Goal: Information Seeking & Learning: Learn about a topic

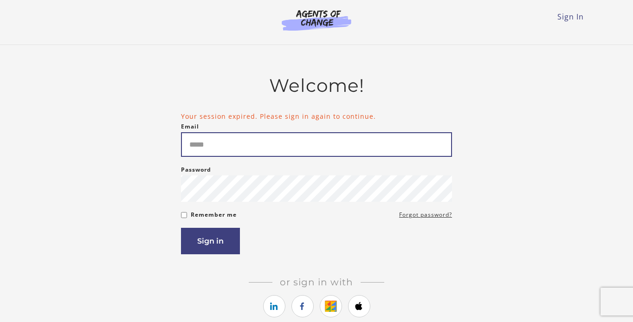
click at [221, 144] on input "Email" at bounding box center [316, 144] width 271 height 25
type input "**********"
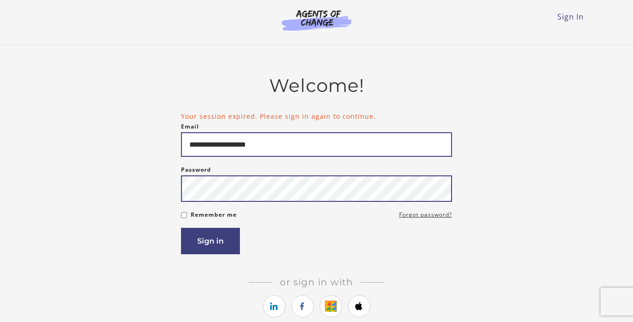
click at [181, 228] on button "Sign in" at bounding box center [210, 241] width 59 height 26
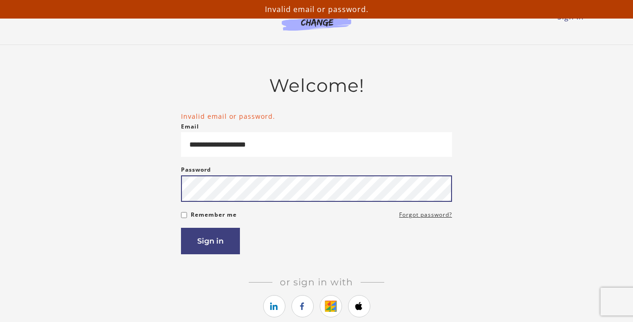
click at [181, 228] on button "Sign in" at bounding box center [210, 241] width 59 height 26
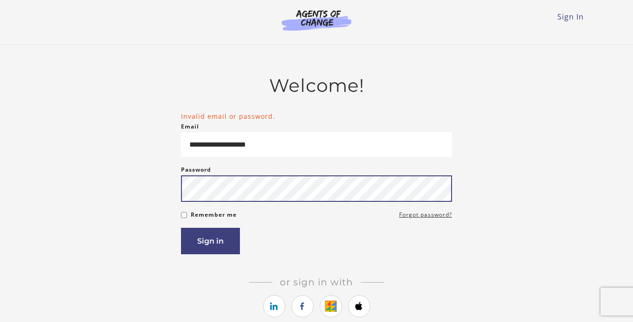
click at [181, 228] on button "Sign in" at bounding box center [210, 241] width 59 height 26
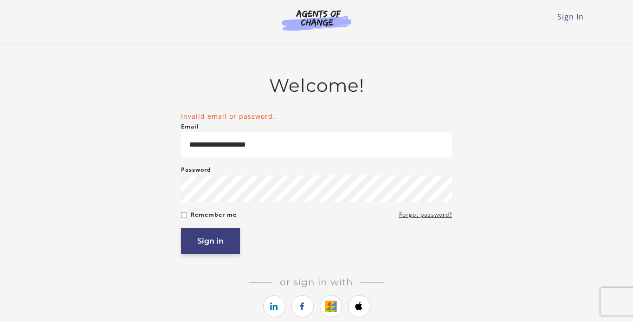
click at [216, 243] on button "Sign in" at bounding box center [210, 241] width 59 height 26
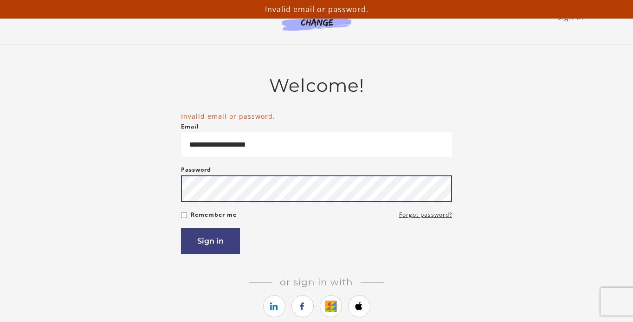
click at [181, 228] on button "Sign in" at bounding box center [210, 241] width 59 height 26
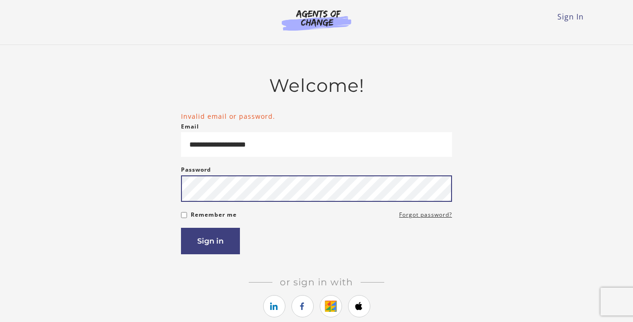
click at [181, 228] on button "Sign in" at bounding box center [210, 241] width 59 height 26
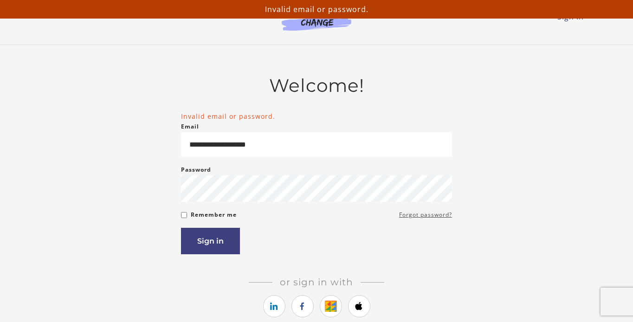
click at [411, 220] on link "Forgot password?" at bounding box center [425, 214] width 53 height 11
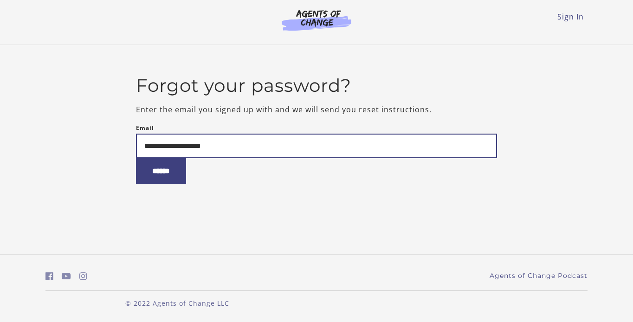
type input "**********"
click at [136, 158] on input "******" at bounding box center [161, 171] width 50 height 26
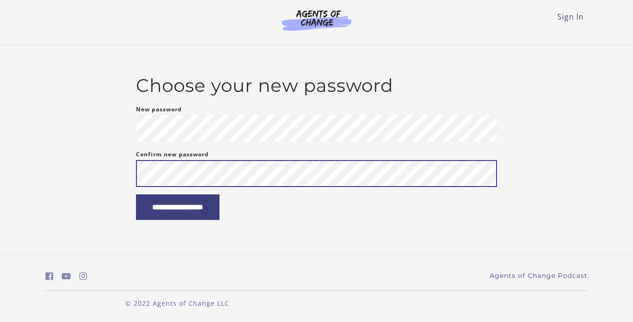
click at [136, 194] on input "**********" at bounding box center [177, 207] width 83 height 26
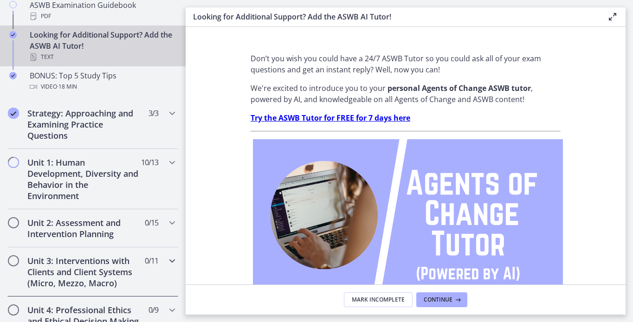
scroll to position [496, 0]
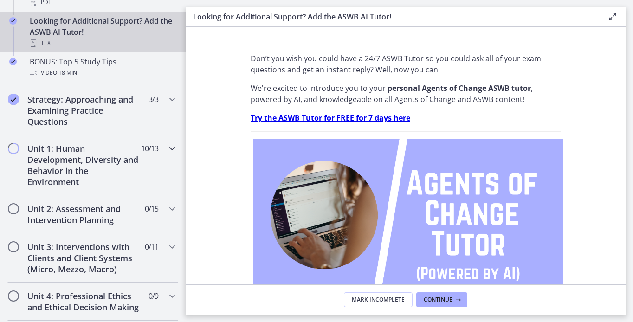
click at [103, 167] on h2 "Unit 1: Human Development, Diversity and Behavior in the Environment" at bounding box center [83, 165] width 113 height 45
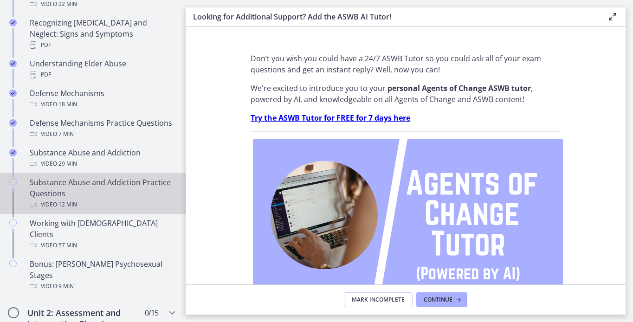
click at [90, 177] on div "Substance Abuse and Addiction Practice Questions Video · 12 min" at bounding box center [102, 193] width 145 height 33
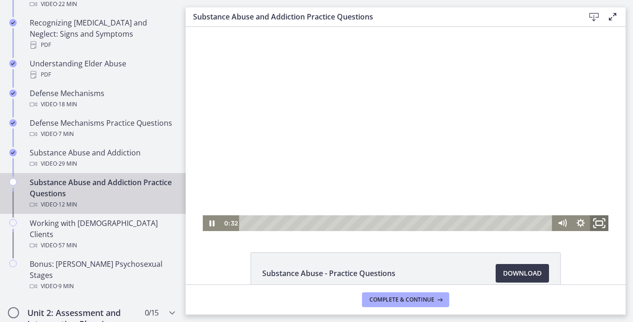
click at [599, 227] on icon "Fullscreen" at bounding box center [599, 223] width 22 height 19
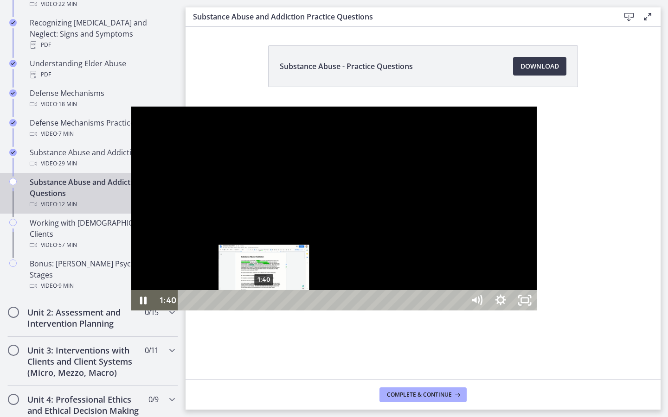
click at [187, 311] on div "1:40" at bounding box center [322, 300] width 271 height 20
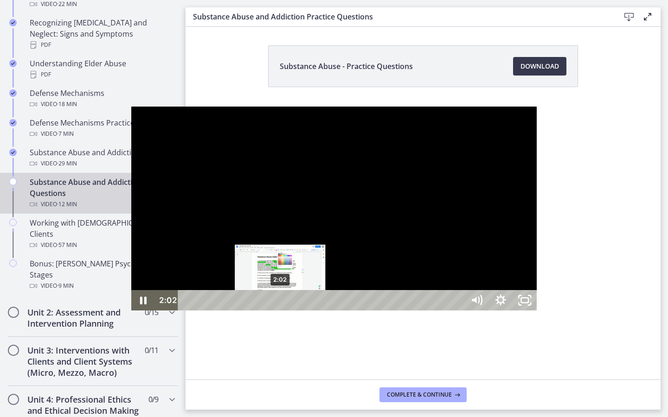
click at [187, 311] on div "2:02" at bounding box center [322, 300] width 271 height 20
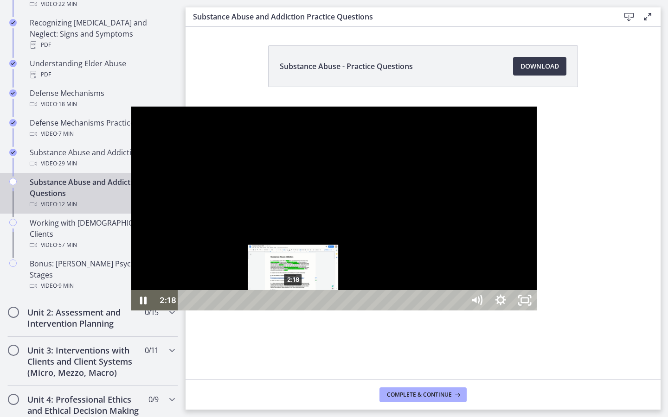
click at [187, 311] on div "2:18" at bounding box center [322, 300] width 271 height 20
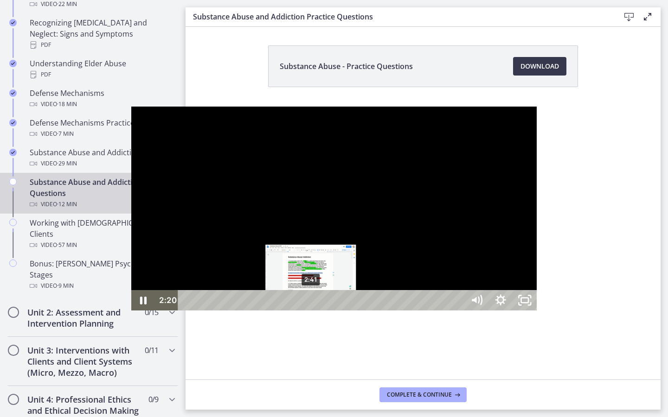
click at [187, 311] on div "2:41" at bounding box center [322, 300] width 271 height 20
click at [189, 311] on div "2:52" at bounding box center [322, 300] width 271 height 20
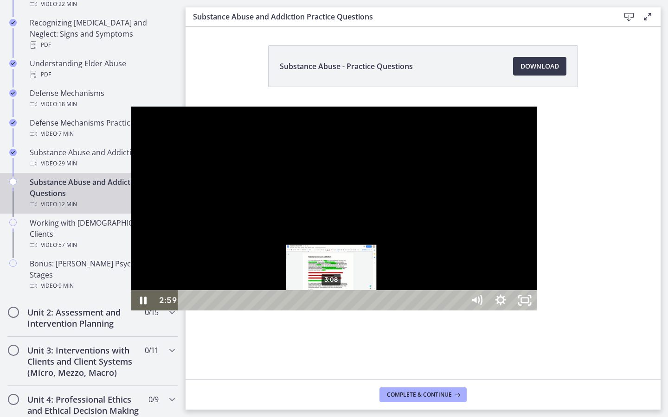
click at [201, 311] on div "3:08" at bounding box center [322, 300] width 271 height 20
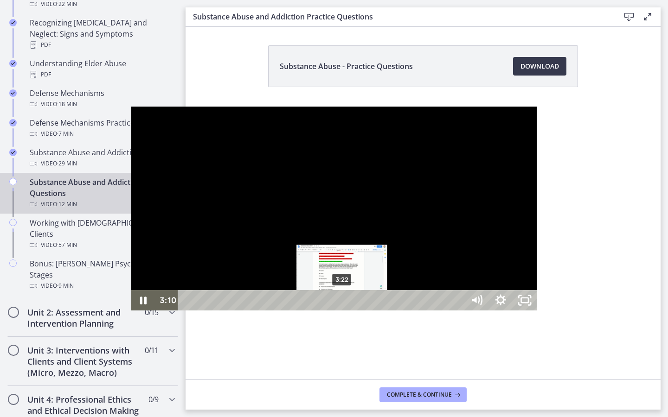
click at [212, 311] on div "3:22" at bounding box center [322, 300] width 271 height 20
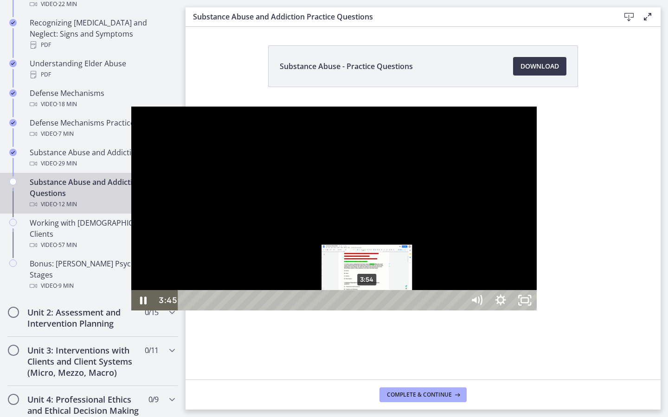
click at [237, 311] on div "3:54" at bounding box center [322, 300] width 271 height 20
click at [245, 311] on div "4:06" at bounding box center [322, 300] width 271 height 20
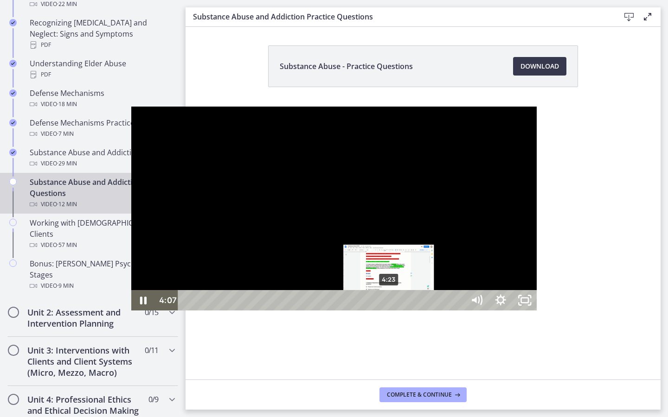
click at [258, 311] on div "4:23" at bounding box center [322, 300] width 271 height 20
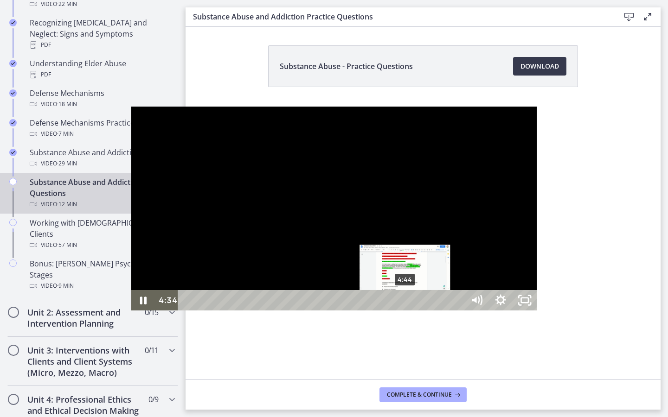
click at [275, 311] on div "4:44" at bounding box center [322, 300] width 271 height 20
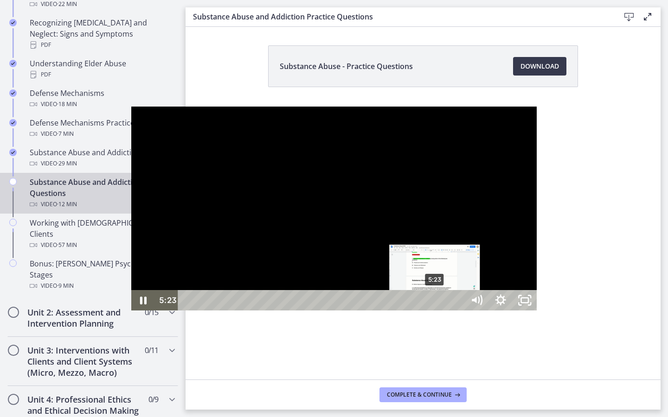
click at [304, 311] on div "5:23" at bounding box center [322, 300] width 271 height 20
click at [310, 311] on div "5:30" at bounding box center [322, 300] width 271 height 20
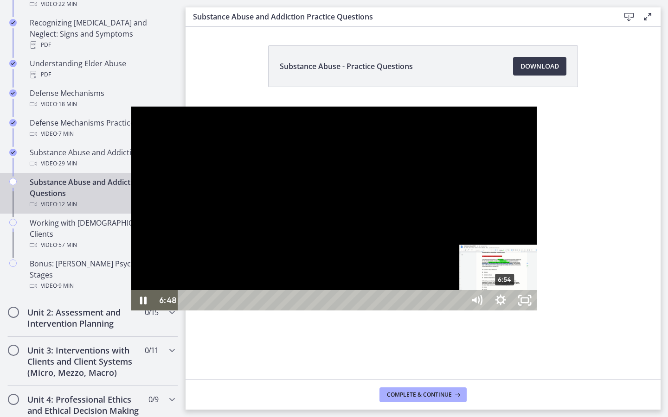
click at [374, 311] on div "6:54" at bounding box center [322, 300] width 271 height 20
click at [381, 311] on div "7:03" at bounding box center [322, 300] width 271 height 20
click at [390, 311] on div "7:14" at bounding box center [322, 300] width 271 height 20
click at [396, 311] on div "7:22" at bounding box center [322, 300] width 271 height 20
click at [402, 311] on div "7:29" at bounding box center [322, 300] width 271 height 20
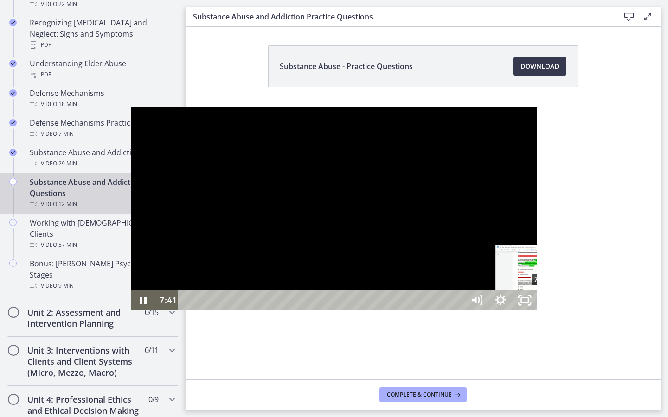
click at [411, 311] on div "7:41" at bounding box center [322, 300] width 271 height 20
click at [416, 311] on div "7:48" at bounding box center [322, 300] width 271 height 20
click at [431, 311] on div "8:07" at bounding box center [322, 300] width 271 height 20
click at [447, 311] on div "8:28" at bounding box center [322, 300] width 271 height 20
click at [458, 311] on div "9:21" at bounding box center [322, 300] width 271 height 20
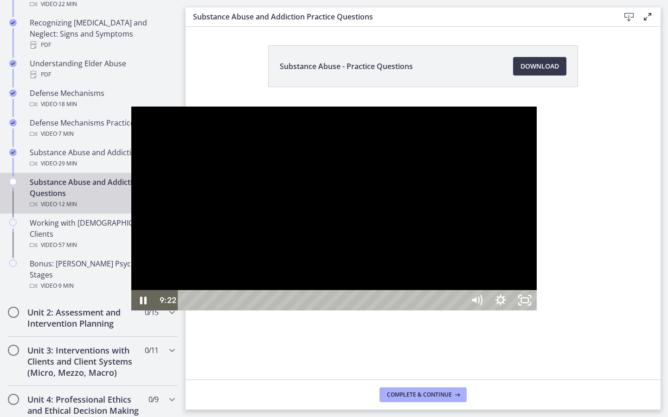
click at [458, 311] on div "9:34" at bounding box center [322, 300] width 271 height 20
click at [321, 233] on div at bounding box center [334, 209] width 406 height 204
